Goal: Contribute content: Contribute content

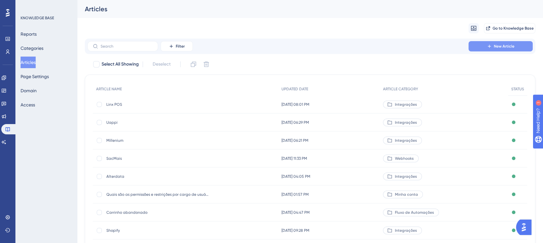
click at [485, 50] on button "New Article" at bounding box center [501, 46] width 64 height 10
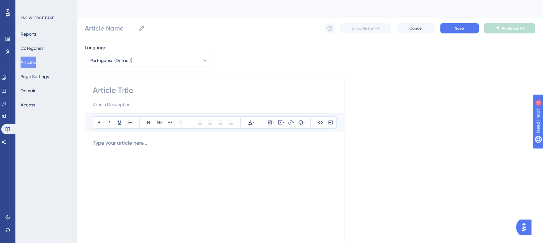
click at [115, 31] on input "Article Name" at bounding box center [110, 28] width 51 height 9
type input "Wake"
click at [115, 84] on div "Bold Italic Underline Bullet Point Heading 1 Heading 2 Heading 3 Normal Align L…" at bounding box center [215, 182] width 260 height 214
click at [116, 85] on input at bounding box center [215, 90] width 244 height 10
type input "Wake"
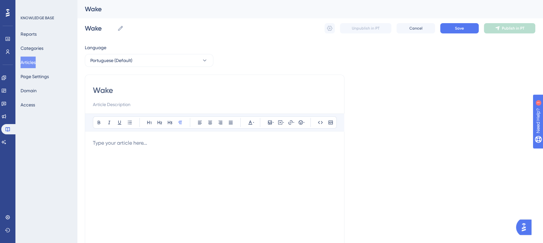
click at [141, 142] on p at bounding box center [215, 143] width 244 height 8
click at [117, 146] on p at bounding box center [215, 143] width 244 height 8
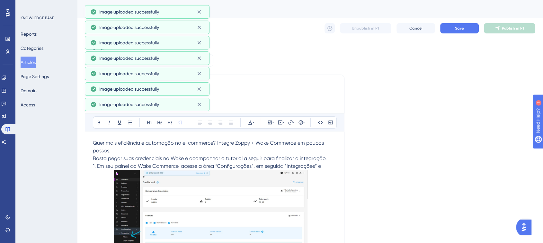
scroll to position [71, 0]
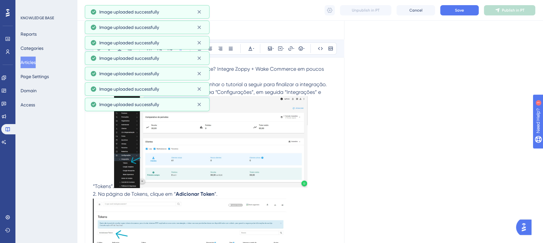
click at [250, 103] on img at bounding box center [210, 142] width 193 height 92
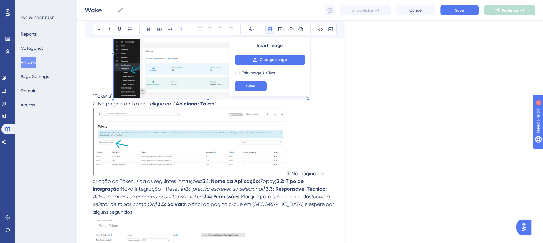
scroll to position [115, 0]
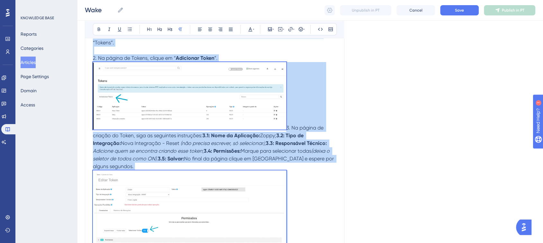
scroll to position [180, 0]
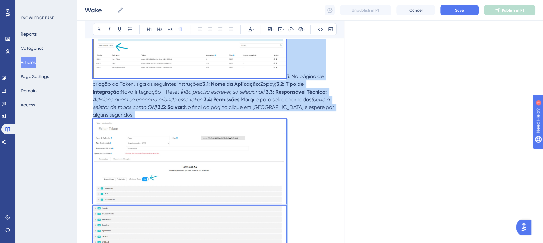
drag, startPoint x: 93, startPoint y: 166, endPoint x: 252, endPoint y: 261, distance: 184.8
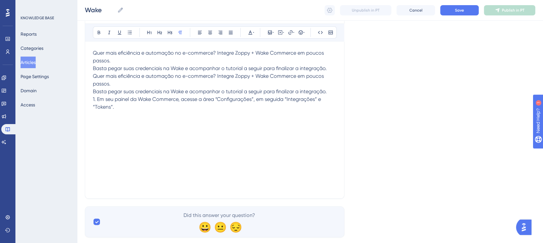
scroll to position [67, 0]
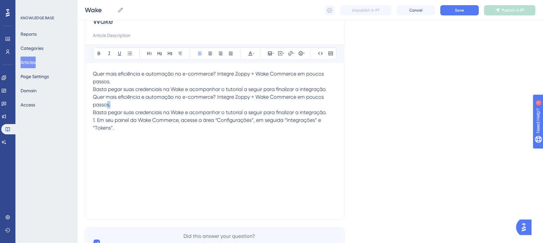
drag, startPoint x: 112, startPoint y: 104, endPoint x: 106, endPoint y: 104, distance: 5.8
click at [106, 104] on p "Quer mais eficiência e automação no e-commerce? Integre Zoppy + Wake Commerce e…" at bounding box center [215, 100] width 244 height 15
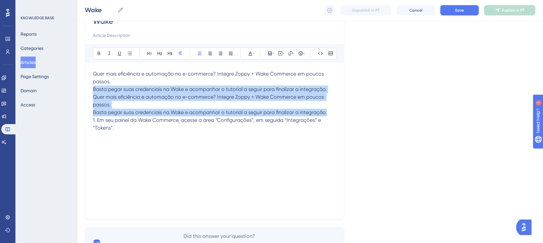
drag, startPoint x: 93, startPoint y: 121, endPoint x: 89, endPoint y: 90, distance: 30.8
click at [89, 90] on div "Wake Bold Italic Underline Bullet Point Heading 1 Heading 2 Heading 3 Normal Al…" at bounding box center [215, 112] width 260 height 214
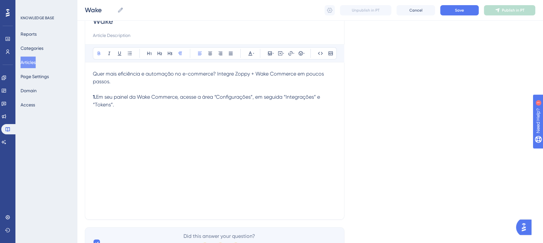
click at [138, 105] on p "1. Em seu painel da Wake Commerce, acesse a área “Configurações”, em seguida “I…" at bounding box center [215, 100] width 244 height 15
click at [127, 161] on div "Quer mais eficiência e automação no e-commerce? Integre Zoppy + Wake Commerce e…" at bounding box center [215, 140] width 244 height 141
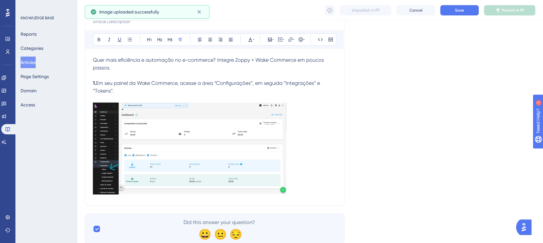
scroll to position [102, 0]
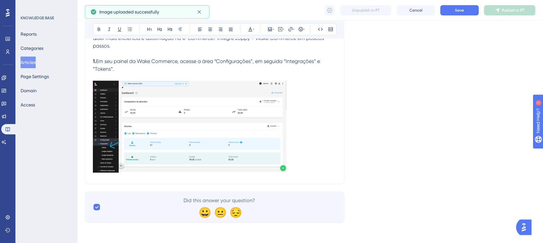
click at [226, 80] on p at bounding box center [215, 77] width 244 height 8
click at [219, 85] on div at bounding box center [189, 128] width 193 height 94
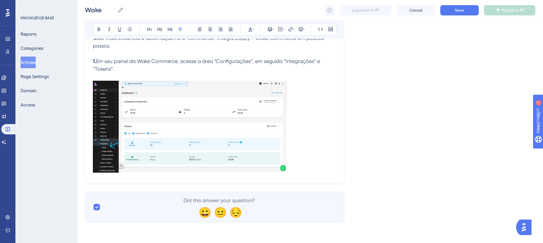
click at [221, 84] on div at bounding box center [189, 128] width 193 height 94
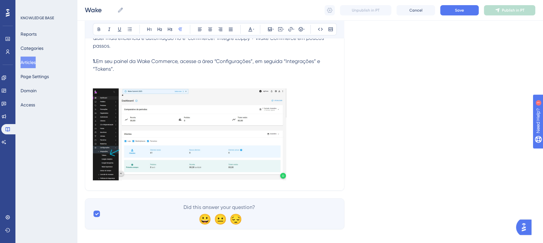
click at [190, 107] on img at bounding box center [189, 134] width 193 height 92
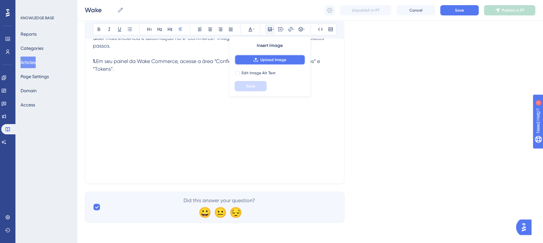
click at [262, 59] on span "Upload Image" at bounding box center [273, 59] width 26 height 5
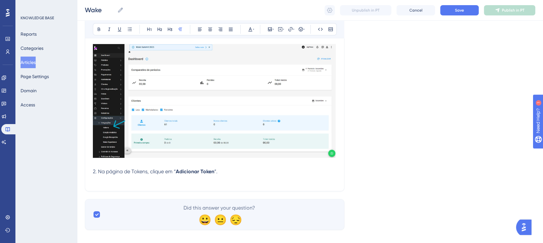
scroll to position [67, 0]
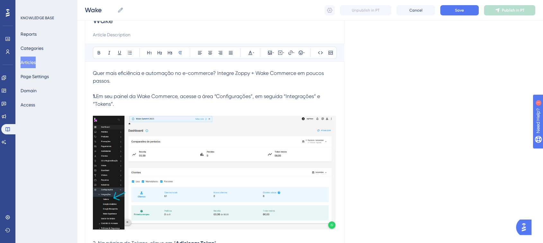
click at [117, 114] on p at bounding box center [215, 112] width 244 height 8
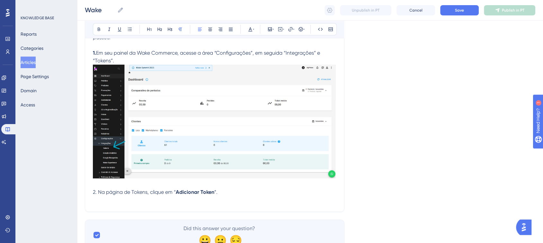
scroll to position [139, 0]
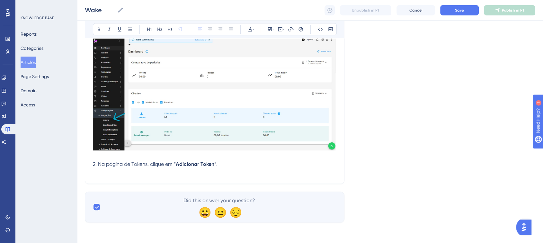
click at [108, 172] on p at bounding box center [215, 172] width 244 height 8
click at [272, 31] on icon at bounding box center [269, 29] width 5 height 5
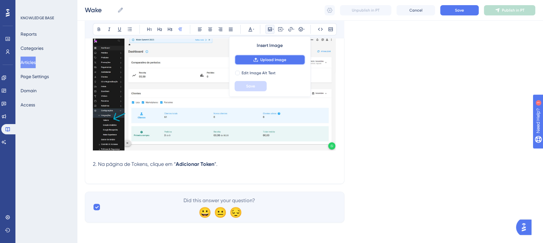
click at [271, 59] on span "Upload Image" at bounding box center [273, 59] width 26 height 5
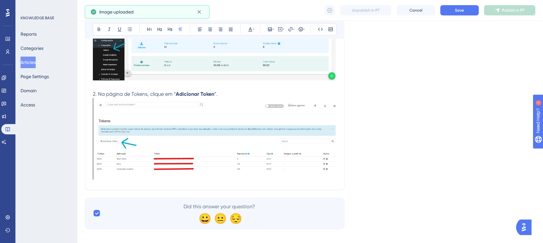
scroll to position [215, 0]
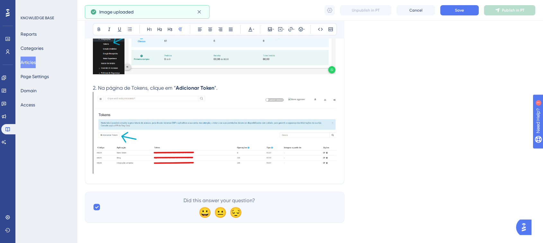
click at [338, 172] on div "Wake Bold Italic Underline Bullet Point Heading 1 Heading 2 Heading 3 Normal Al…" at bounding box center [215, 20] width 260 height 326
click at [333, 161] on img at bounding box center [215, 133] width 244 height 82
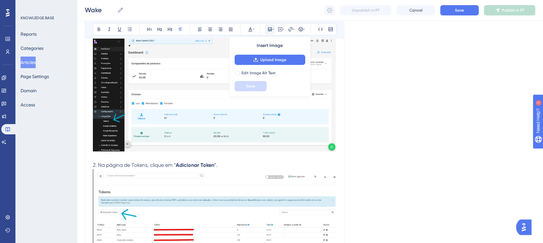
scroll to position [143, 0]
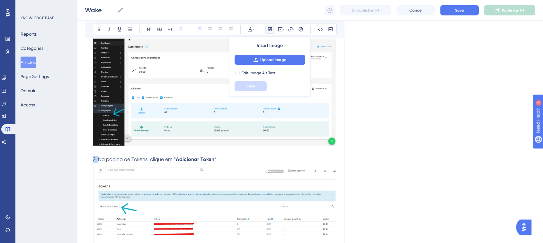
drag, startPoint x: 93, startPoint y: 159, endPoint x: 99, endPoint y: 159, distance: 6.4
click at [99, 159] on span "2. Na página de Tokens, clique em “" at bounding box center [134, 159] width 83 height 6
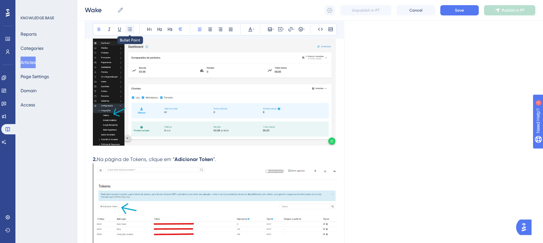
click at [129, 31] on icon at bounding box center [129, 29] width 5 height 5
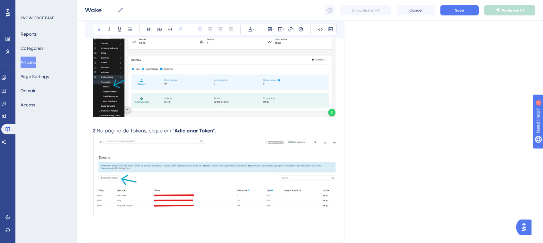
scroll to position [230, 0]
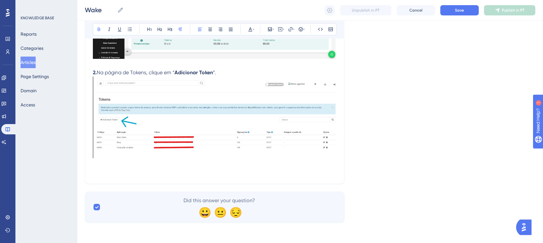
click at [106, 176] on div "Wake Bold Italic Underline Bullet Point Heading 1 Heading 2 Heading 3 Normal Al…" at bounding box center [215, 13] width 260 height 342
click at [108, 171] on p at bounding box center [215, 172] width 244 height 8
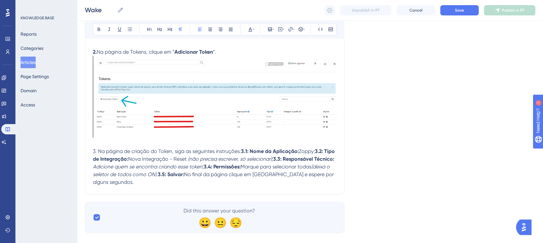
scroll to position [262, 0]
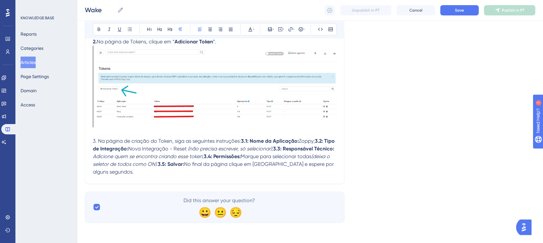
click at [242, 139] on strong "3.1: Nome da Aplicação:" at bounding box center [270, 141] width 58 height 6
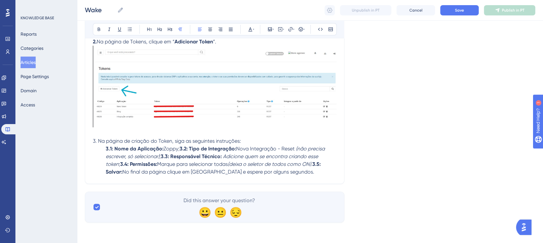
click at [181, 147] on strong "3.2: Tipo de Integração:" at bounding box center [208, 149] width 57 height 6
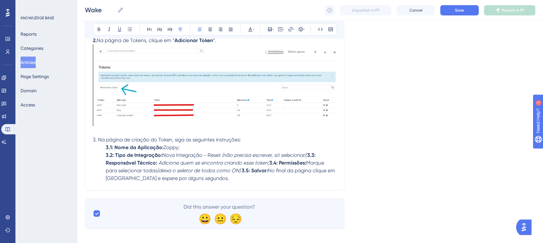
click at [308, 156] on strong "3.3: Responsável Técnico:" at bounding box center [211, 159] width 211 height 14
click at [279, 165] on strong "3.4: Permissões:" at bounding box center [297, 163] width 37 height 6
click at [298, 171] on em "(deixa o seletor de todos como ON)." at bounding box center [255, 170] width 85 height 6
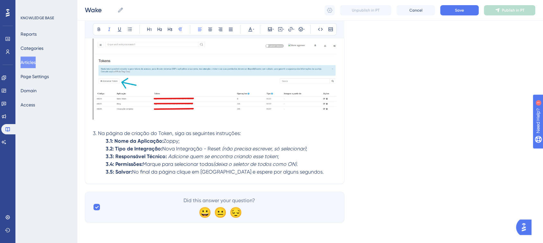
scroll to position [270, 0]
click at [299, 172] on p "3.5: Salvar: No final da página clique em [GEOGRAPHIC_DATA] e espere por alguns…" at bounding box center [215, 172] width 244 height 8
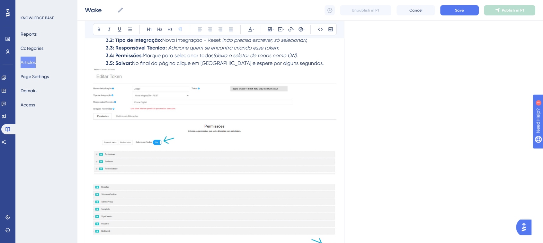
scroll to position [449, 0]
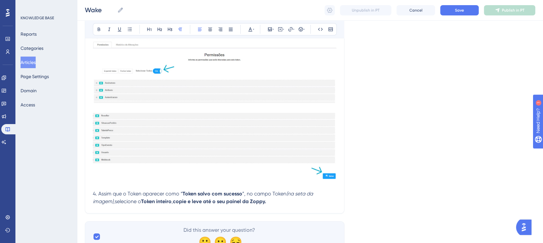
click at [97, 196] on span "4. Assim que o Token aparecer como “" at bounding box center [138, 194] width 90 height 6
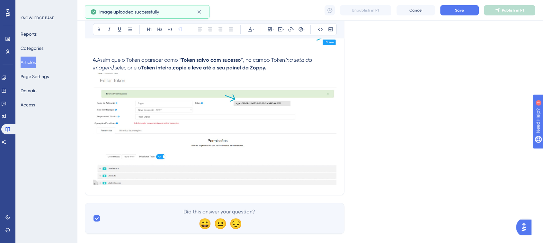
scroll to position [594, 0]
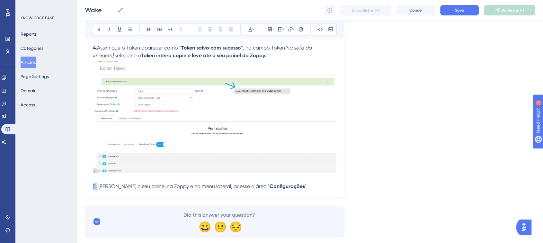
drag, startPoint x: 96, startPoint y: 186, endPoint x: 91, endPoint y: 188, distance: 5.8
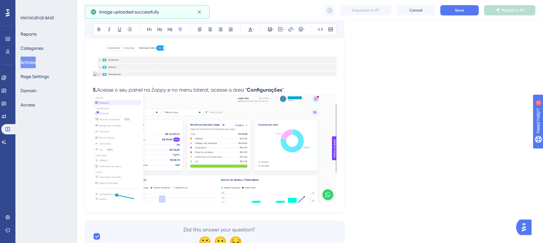
scroll to position [722, 0]
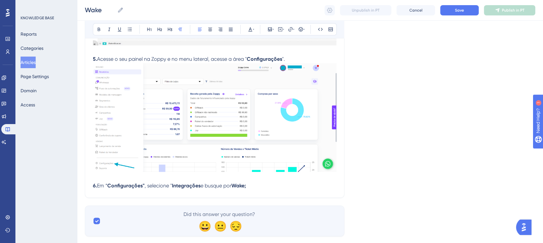
click at [113, 178] on p at bounding box center [215, 178] width 244 height 8
click at [114, 189] on strong "Configurações"" at bounding box center [125, 186] width 37 height 6
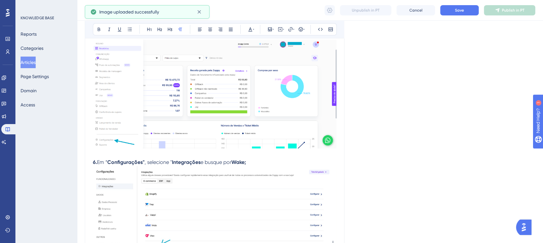
scroll to position [852, 0]
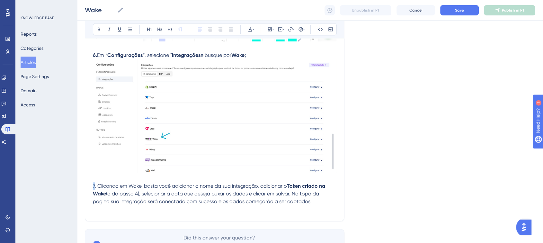
click at [93, 189] on span "7. Clicando em Wake, basta você adicionar o nome da sua integração, adicionar o" at bounding box center [190, 186] width 194 height 6
click at [106, 192] on p "7. Clicando em Wake, basta você adicionar o nome da sua integração, adicionar o…" at bounding box center [215, 193] width 244 height 23
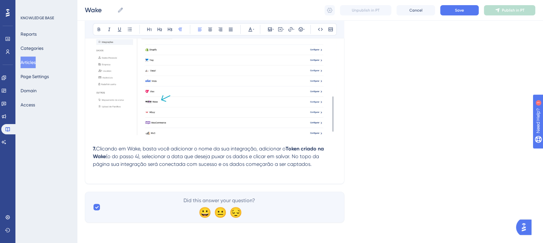
scroll to position [892, 0]
click at [131, 172] on p at bounding box center [215, 172] width 244 height 8
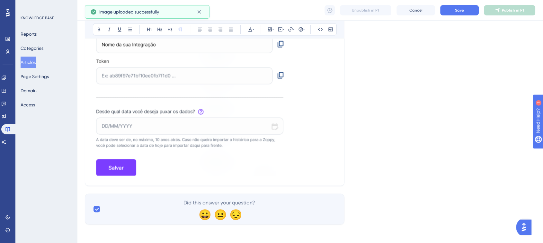
scroll to position [1118, 0]
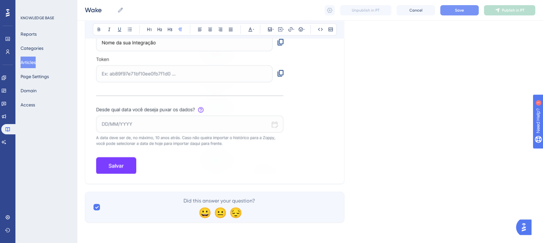
click at [467, 6] on button "Save" at bounding box center [459, 10] width 39 height 10
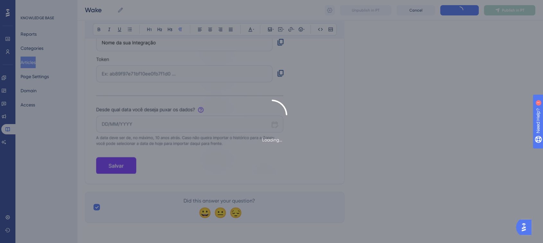
scroll to position [138, 0]
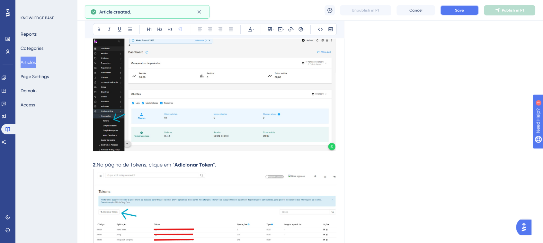
click at [458, 14] on button "Save" at bounding box center [459, 10] width 39 height 10
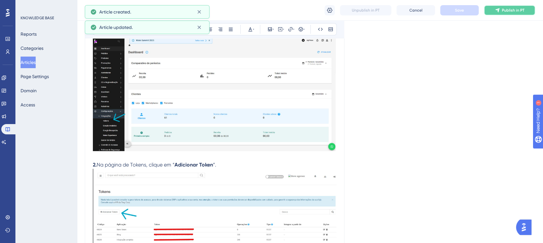
click at [492, 14] on button "Publish in PT" at bounding box center [509, 10] width 51 height 10
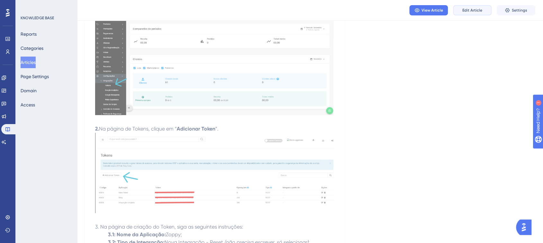
click at [476, 11] on span "Edit Article" at bounding box center [472, 10] width 20 height 5
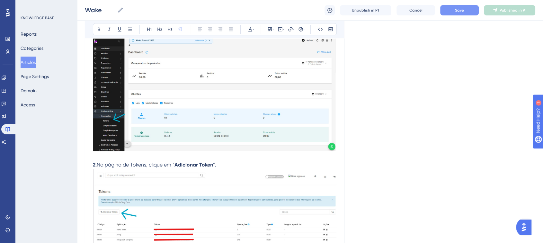
click at [461, 12] on span "Save" at bounding box center [459, 10] width 9 height 5
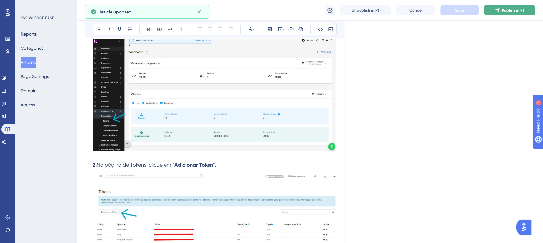
click at [502, 14] on button "Publish in PT" at bounding box center [509, 10] width 51 height 10
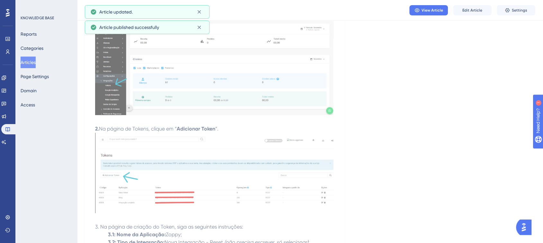
click at [504, 11] on button "Settings" at bounding box center [516, 10] width 39 height 10
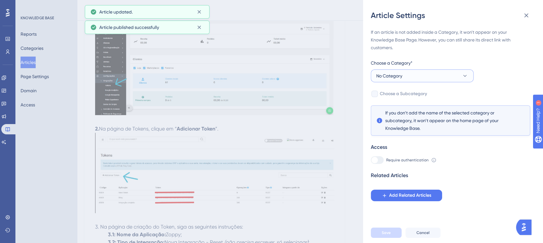
click at [390, 79] on span "No Category" at bounding box center [389, 76] width 26 height 8
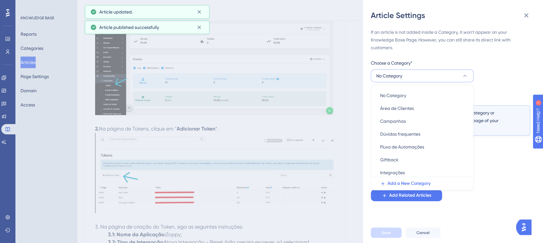
scroll to position [13, 0]
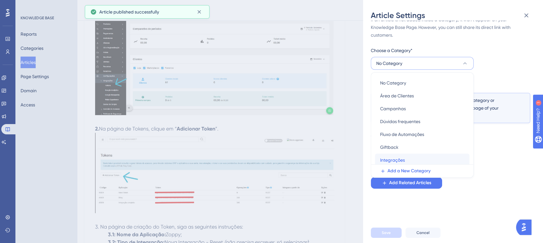
click at [388, 155] on div "Integrações Integrações" at bounding box center [422, 160] width 84 height 13
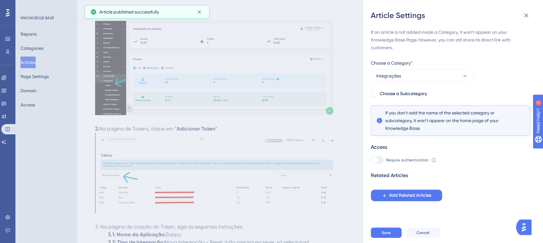
scroll to position [0, 0]
click at [378, 92] on div at bounding box center [375, 94] width 8 height 8
checkbox input "true"
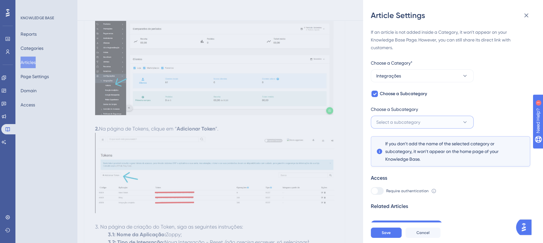
click at [386, 122] on span "Select a subcategory" at bounding box center [398, 122] width 44 height 8
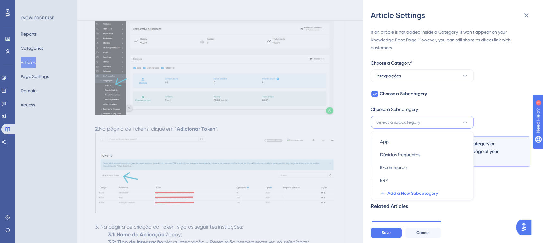
scroll to position [4, 0]
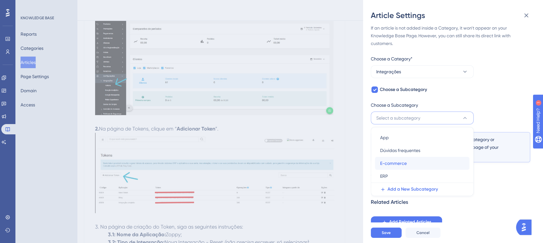
click at [390, 165] on span "E-commerce" at bounding box center [393, 163] width 27 height 8
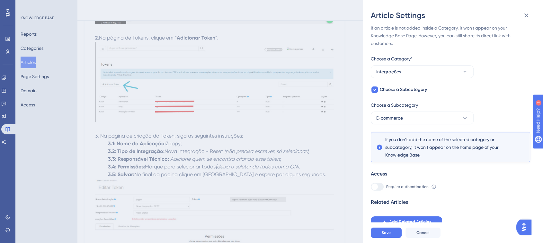
scroll to position [245, 0]
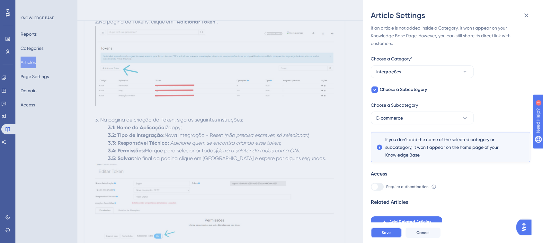
click at [382, 235] on span "Save" at bounding box center [386, 232] width 9 height 5
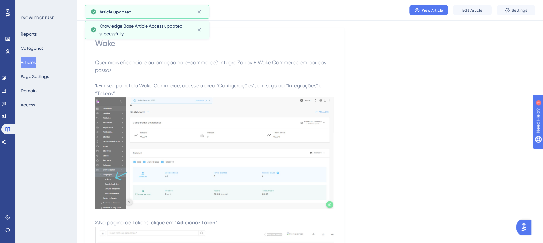
scroll to position [0, 0]
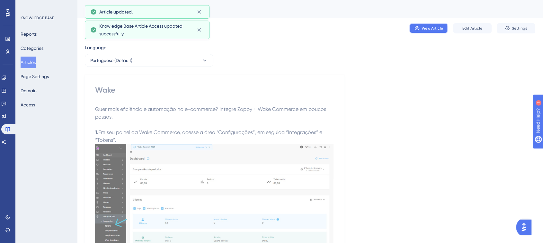
click at [429, 28] on span "View Article" at bounding box center [433, 28] width 22 height 5
